Goal: Find specific page/section: Find specific page/section

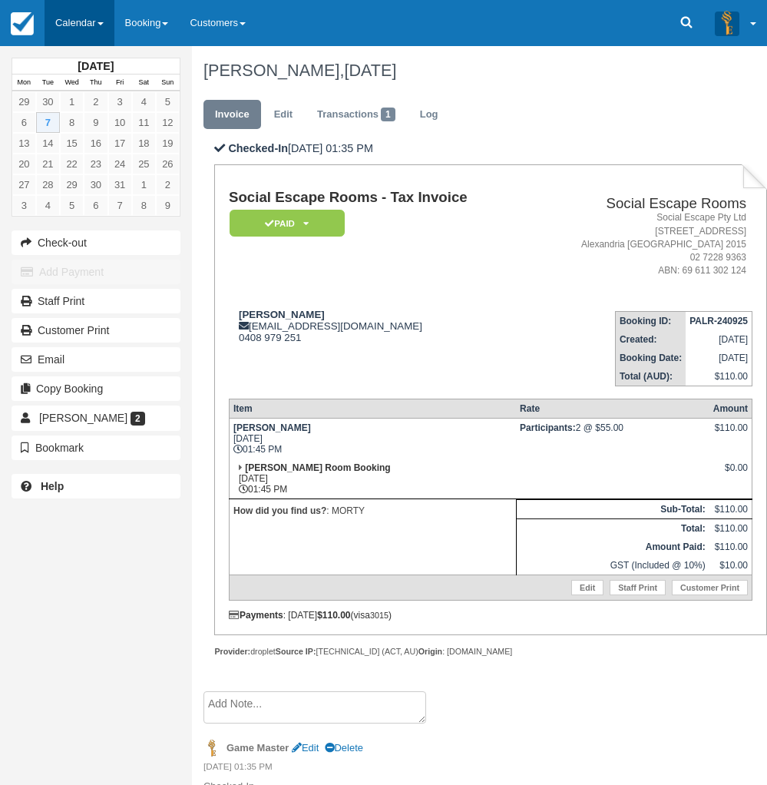
click at [70, 20] on link "Calendar" at bounding box center [80, 23] width 70 height 46
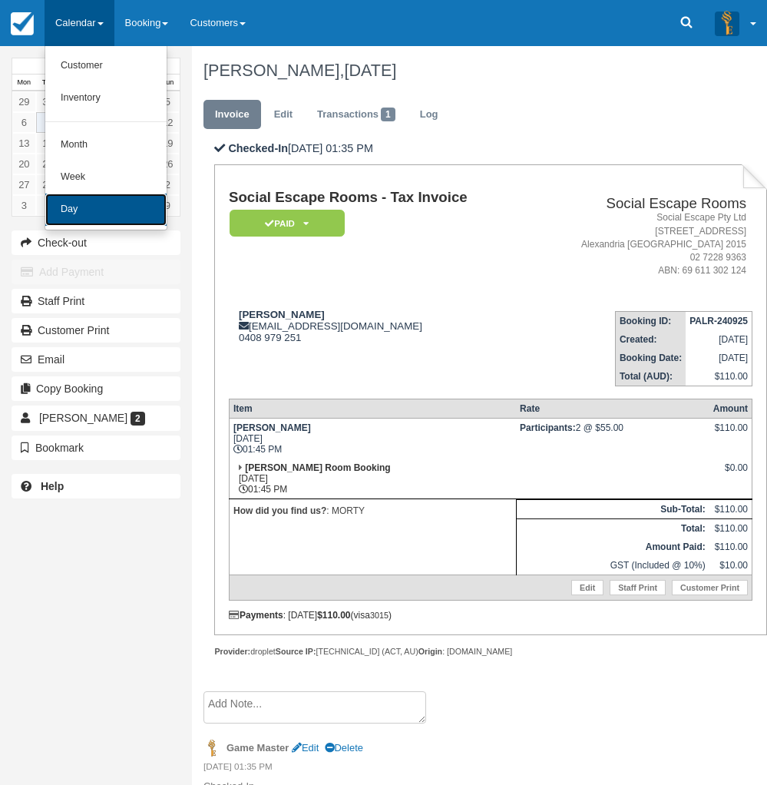
click at [87, 200] on link "Day" at bounding box center [105, 210] width 121 height 32
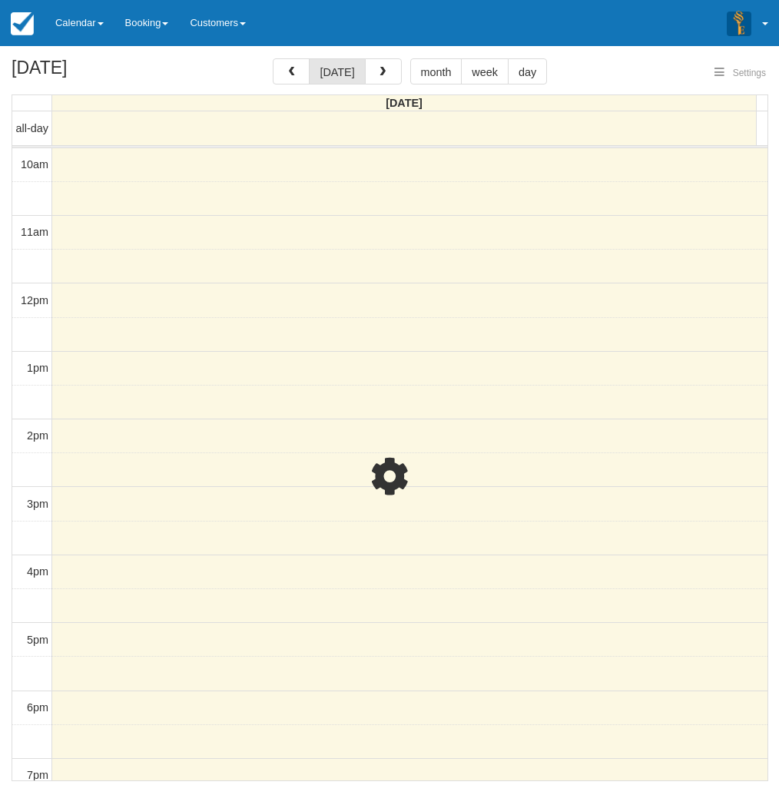
select select
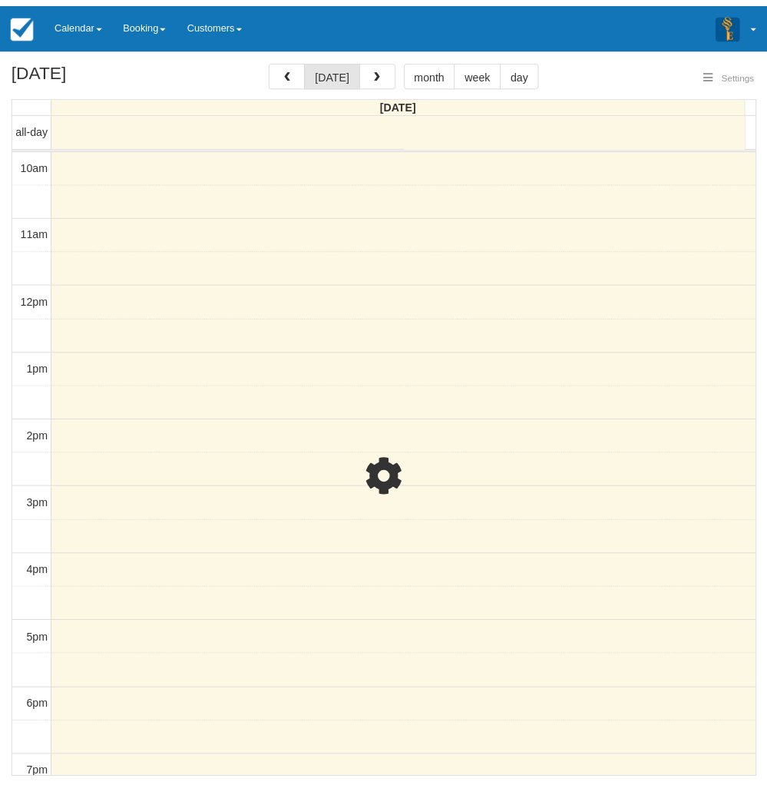
scroll to position [216, 0]
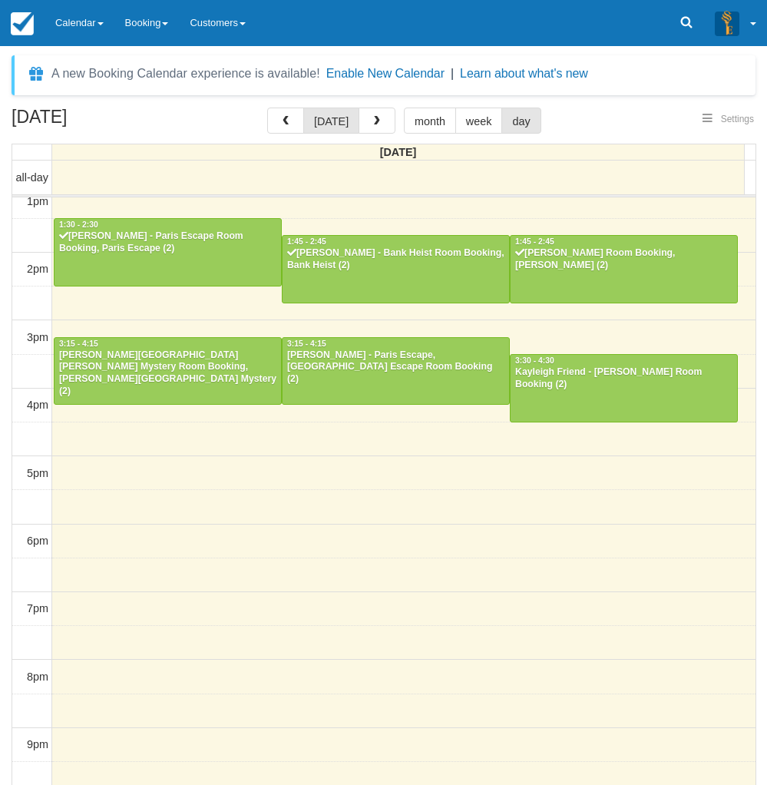
select select
click at [601, 393] on div at bounding box center [624, 388] width 227 height 66
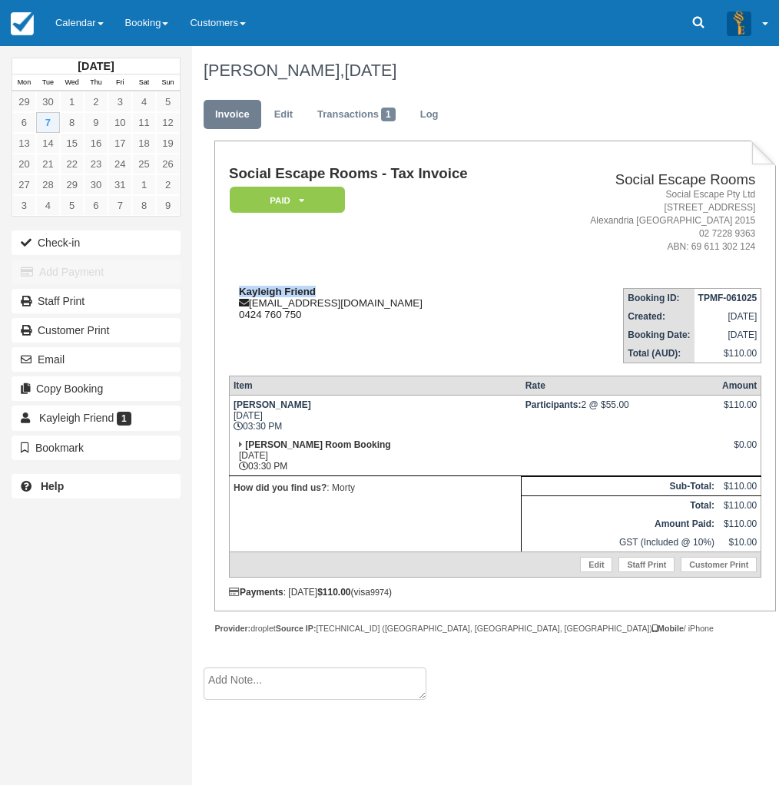
drag, startPoint x: 315, startPoint y: 293, endPoint x: 228, endPoint y: 296, distance: 86.9
click at [229, 296] on div "Kayleigh Friend kayleigh.friend@gmail.com 0424 760 750" at bounding box center [382, 303] width 306 height 35
copy strong "Kayleigh Friend"
drag, startPoint x: 34, startPoint y: 631, endPoint x: 41, endPoint y: 604, distance: 28.7
click at [35, 631] on div "October 2025 Mon Tue Wed Thu Fri Sat Sun 29 30 1 2 3 4 5 6 7 8 9 10 11 12 13 14…" at bounding box center [96, 392] width 192 height 785
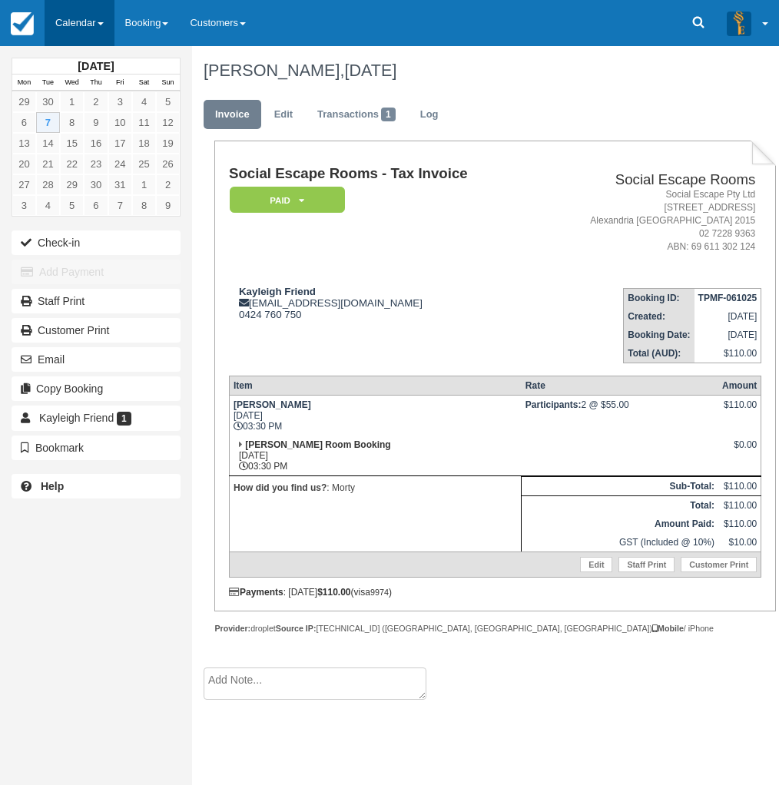
click at [75, 26] on link "Calendar" at bounding box center [80, 23] width 70 height 46
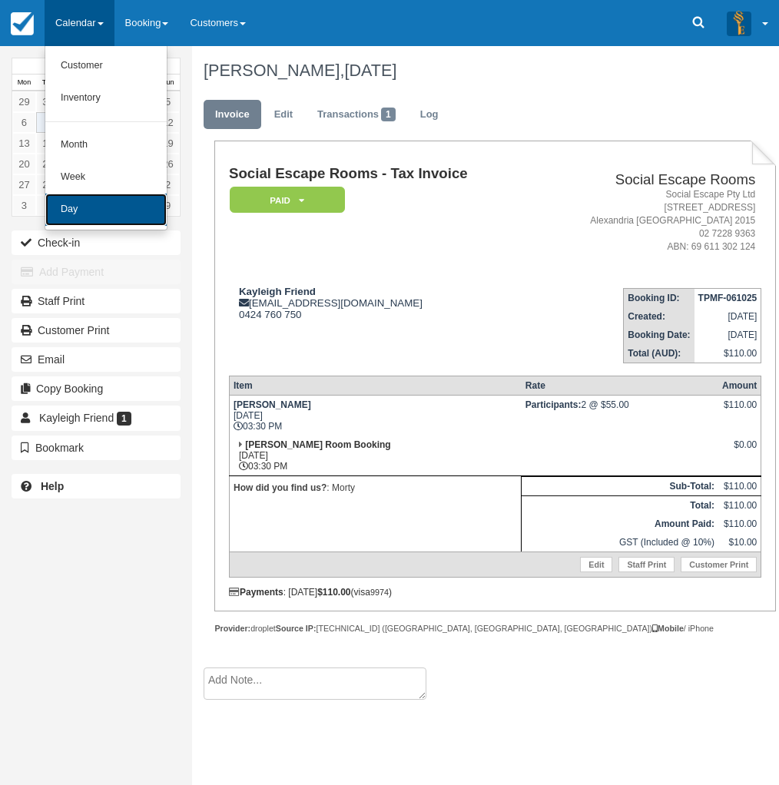
click at [76, 211] on link "Day" at bounding box center [105, 210] width 121 height 32
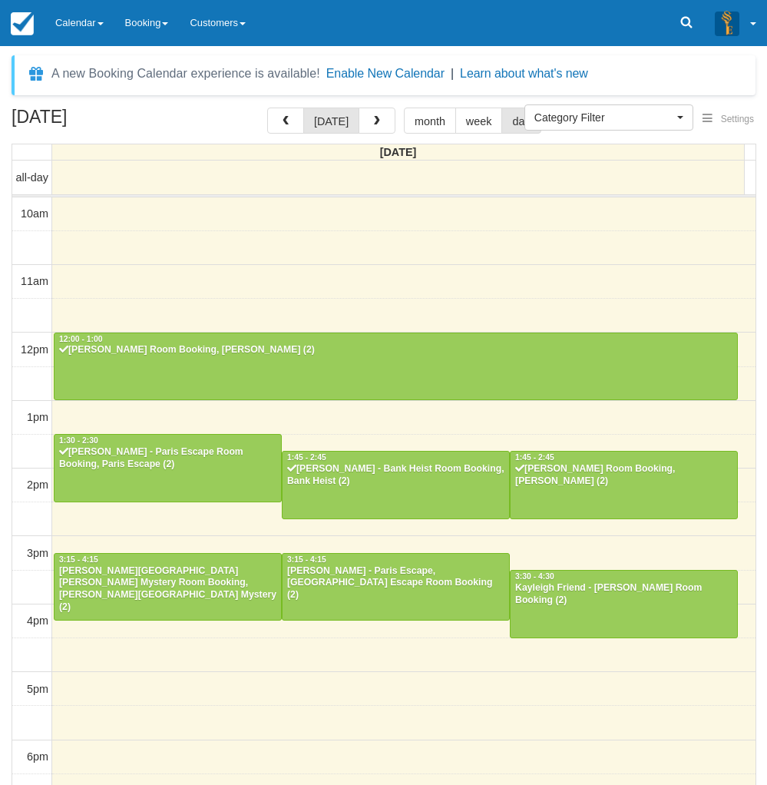
select select
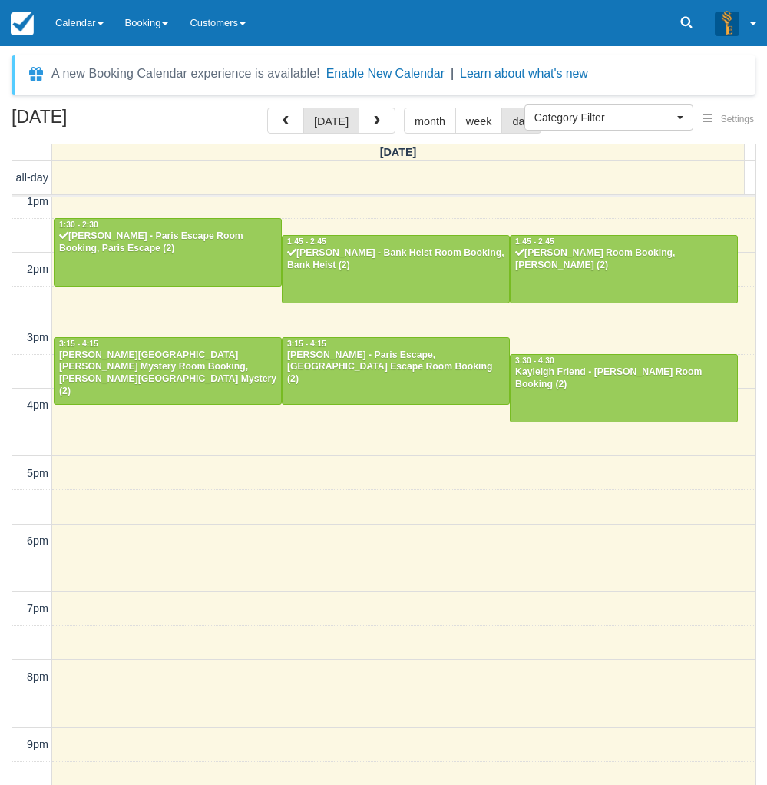
click at [6, 616] on div "October 7, 2025 today month week day Tuesday all-day 10am 11am 12pm 1pm 2pm 3pm…" at bounding box center [383, 469] width 767 height 723
click at [71, 15] on link "Calendar" at bounding box center [80, 23] width 70 height 46
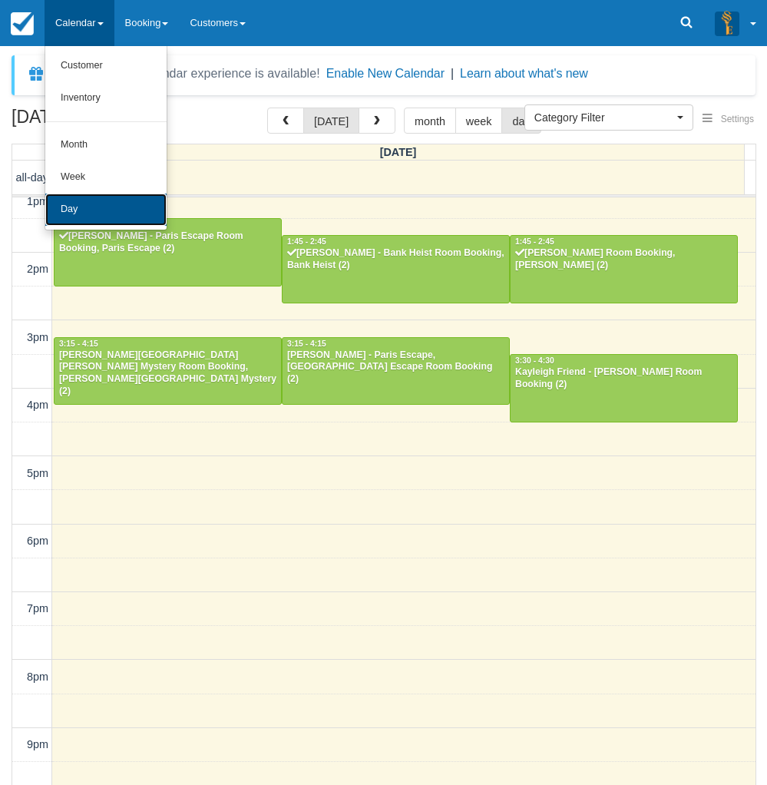
click at [88, 210] on link "Day" at bounding box center [105, 210] width 121 height 32
